Goal: Transaction & Acquisition: Subscribe to service/newsletter

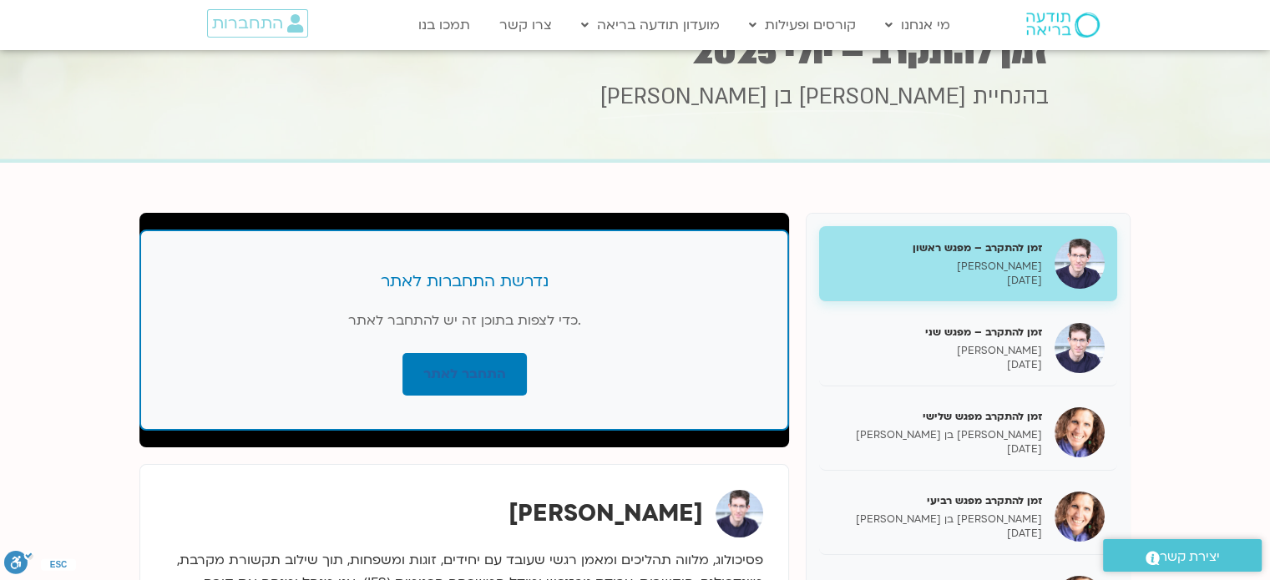
scroll to position [83, 0]
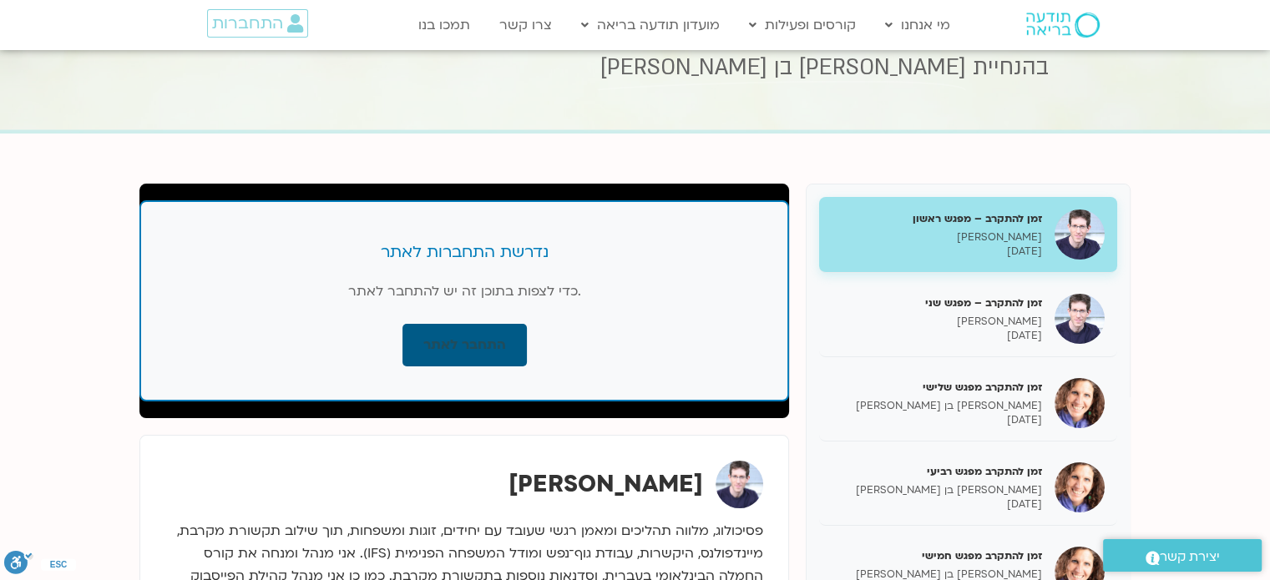
click at [420, 331] on link "התחבר לאתר" at bounding box center [464, 345] width 124 height 43
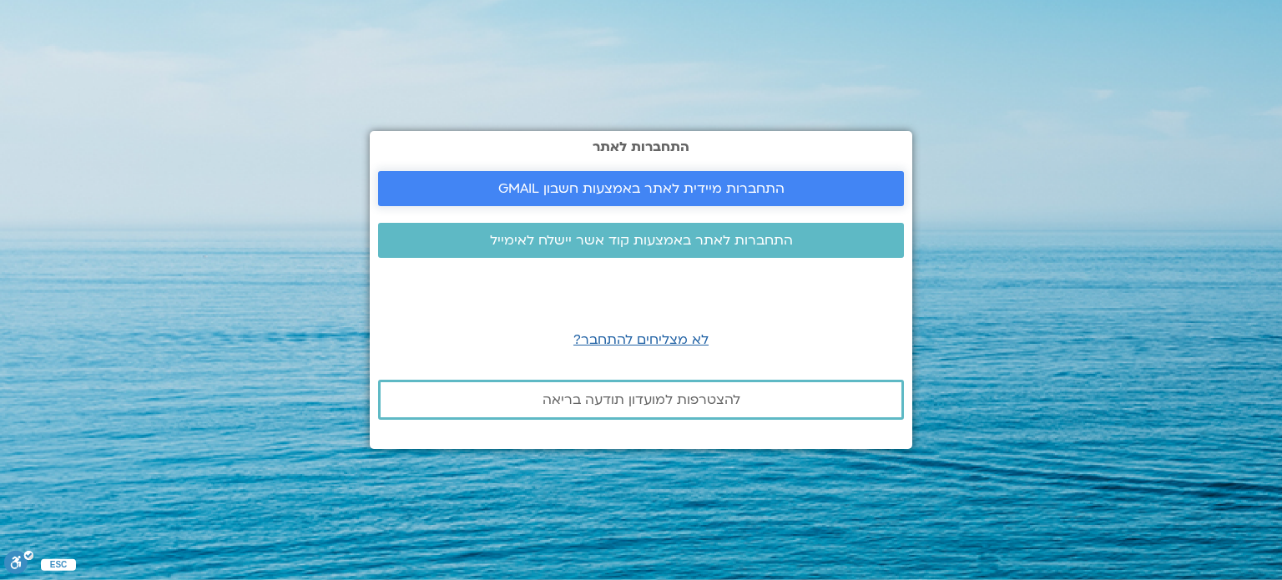
click at [772, 187] on span "התחברות מיידית לאתר באמצעות חשבון GMAIL" at bounding box center [641, 188] width 286 height 15
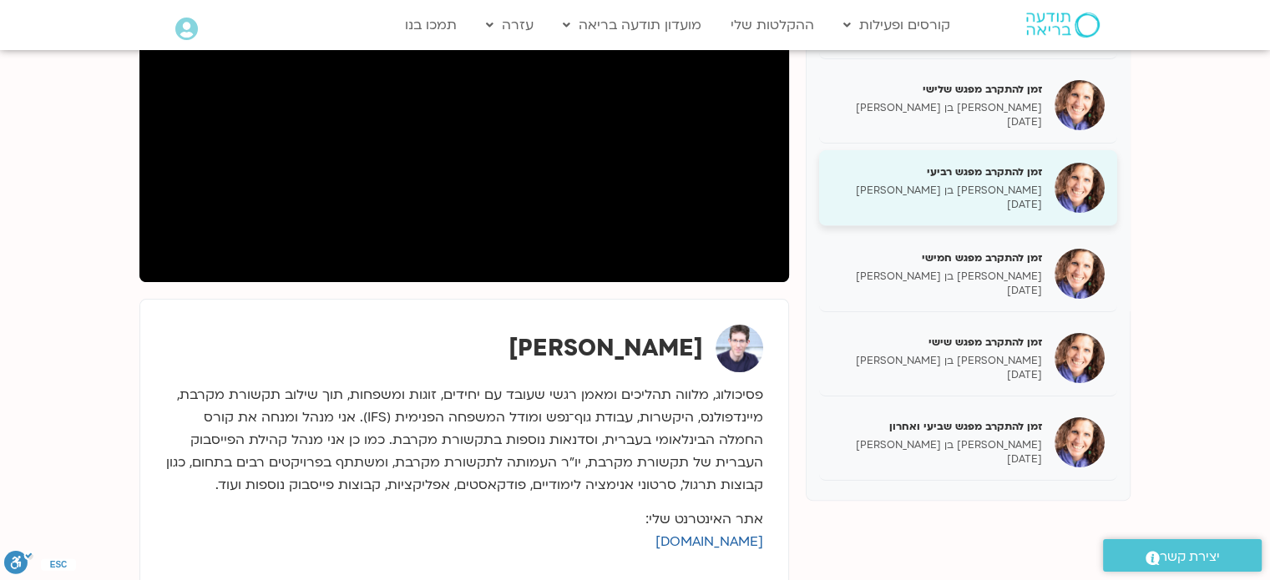
scroll to position [417, 0]
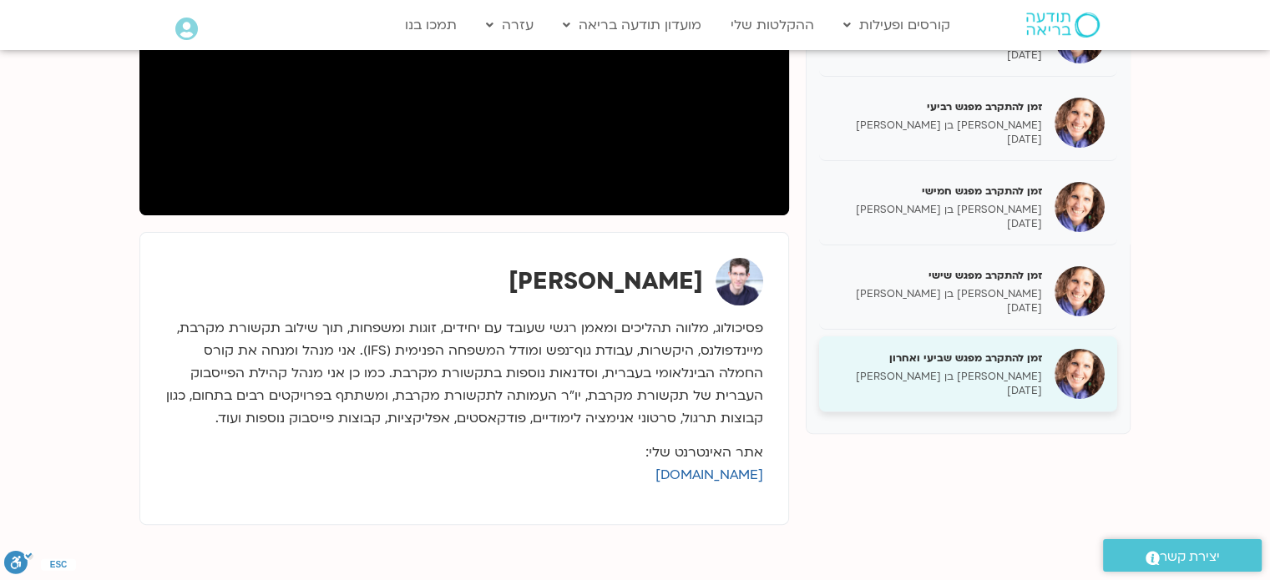
click at [932, 384] on p "[DATE]" at bounding box center [936, 391] width 210 height 14
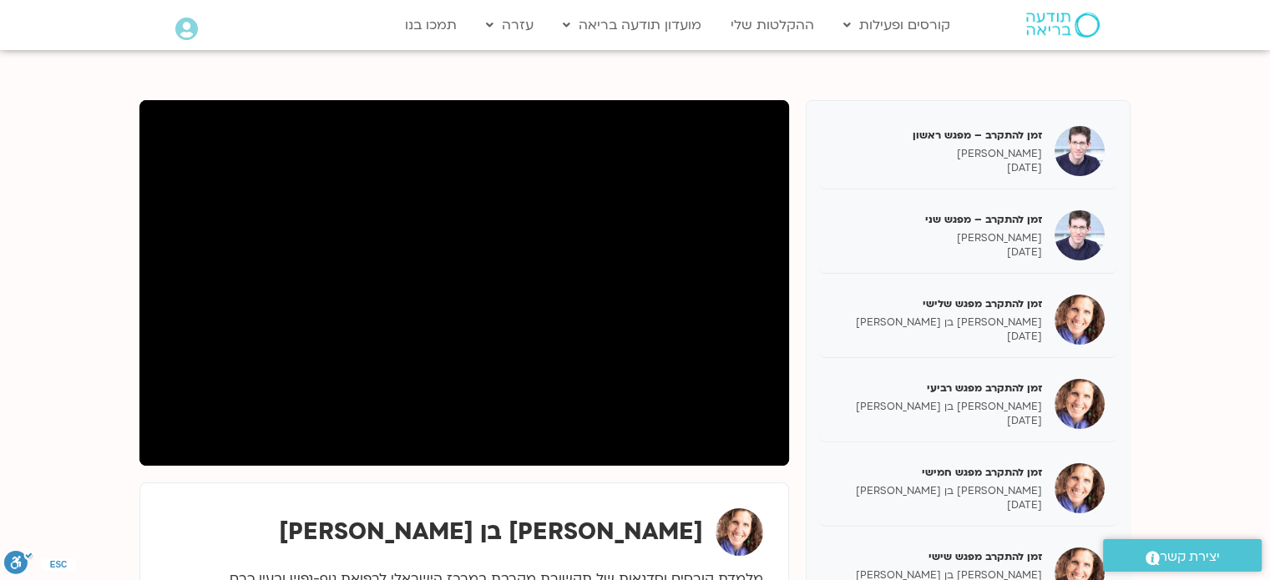
scroll to position [83, 0]
